Goal: Use online tool/utility: Utilize a website feature to perform a specific function

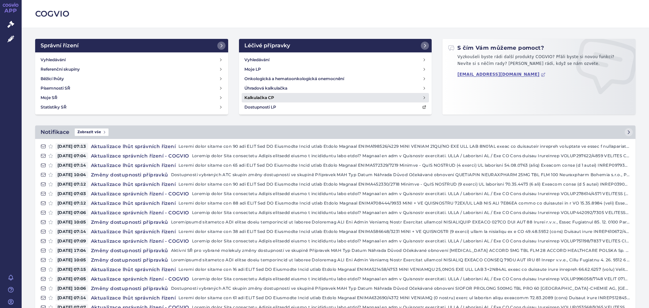
click at [255, 94] on h4 "Kalkulačka CP" at bounding box center [259, 97] width 30 height 7
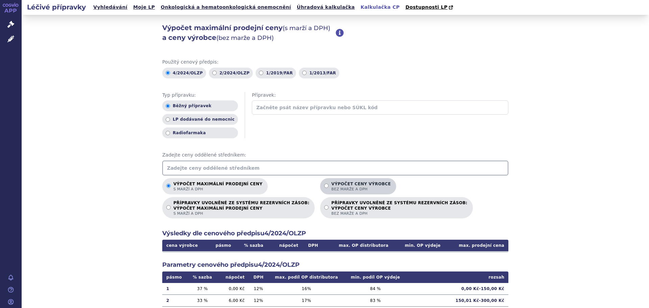
click at [331, 189] on span "bez marže a DPH" at bounding box center [360, 189] width 59 height 5
click at [324, 188] on input "Výpočet ceny výrobce bez marže a DPH" at bounding box center [326, 186] width 4 height 4
radio input "true"
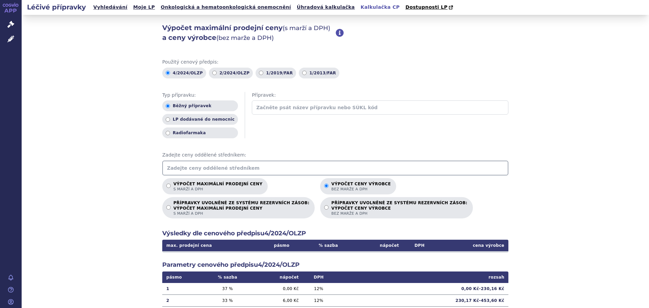
click at [310, 168] on input "text" at bounding box center [335, 168] width 346 height 15
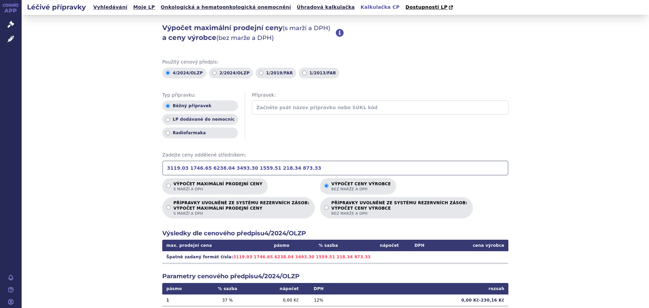
click at [180, 167] on input "3119.03 1746.65 6238.04 3493.30 1559.51 218.34 873.33" at bounding box center [335, 168] width 346 height 15
click at [182, 167] on input "3119.03 1746.65 6238.04 3493.30 1559.51 218.34 873.33" at bounding box center [335, 168] width 346 height 15
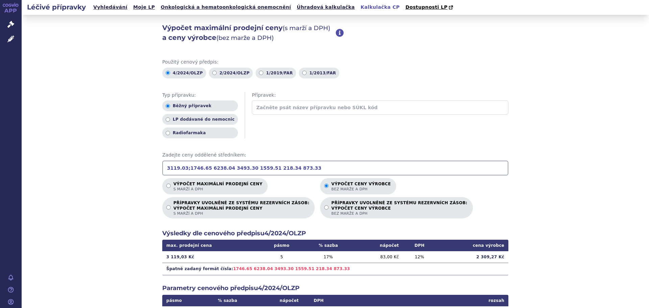
click at [199, 170] on input "3119.03;1746.65 6238.04 3493.30 1559.51 218.34 873.33" at bounding box center [335, 168] width 346 height 15
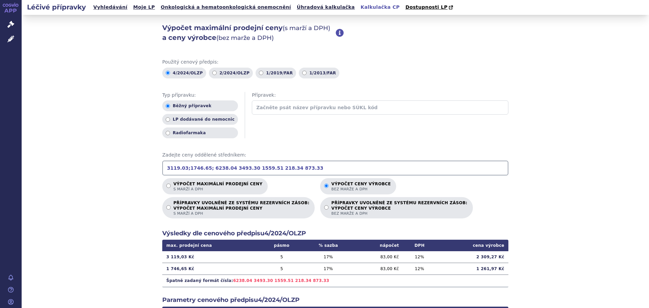
click at [218, 168] on input "3119.03;1746.65; 6238.04 3493.30 1559.51 218.34 873.33" at bounding box center [335, 168] width 346 height 15
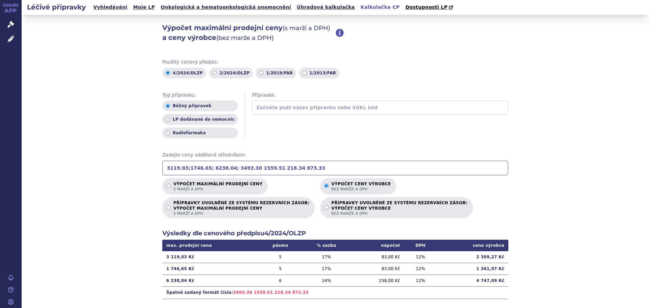
click at [237, 167] on input "3119.03;1746.65; 6238.04; 3493.30 1559.51 218.34 873.33" at bounding box center [335, 168] width 346 height 15
click at [256, 168] on input "3119.03;1746.65; 6238.04; 3493.30; 1559.51 218.34 873.33" at bounding box center [335, 168] width 346 height 15
click at [273, 167] on input "3119.03;1746.65; 6238.04; 3493.30; 1559.51; 218.34 873.33" at bounding box center [335, 168] width 346 height 15
click at [291, 168] on input "3119.03;1746.65; 6238.04; 3493.30; 1559.51; 218.34; 873.33" at bounding box center [335, 168] width 346 height 15
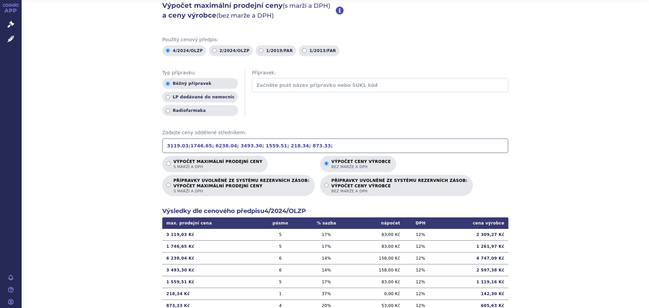
scroll to position [34, 0]
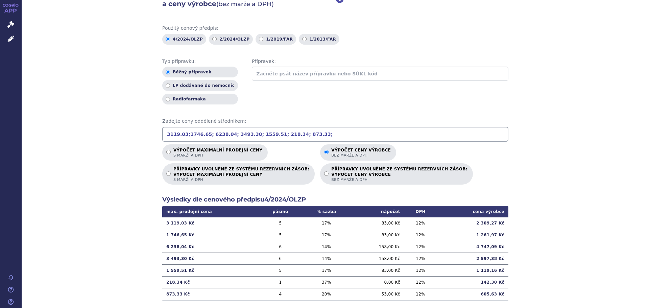
type input "3119.03;1746.65; 6238.04; 3493.30; 1559.51; 218.34; 873.33;"
click at [569, 146] on div "Výpočet maximální prodejní ceny (s marží a DPH) a ceny výrobce (bez marže a DPH…" at bounding box center [335, 213] width 627 height 465
